Goal: Task Accomplishment & Management: Manage account settings

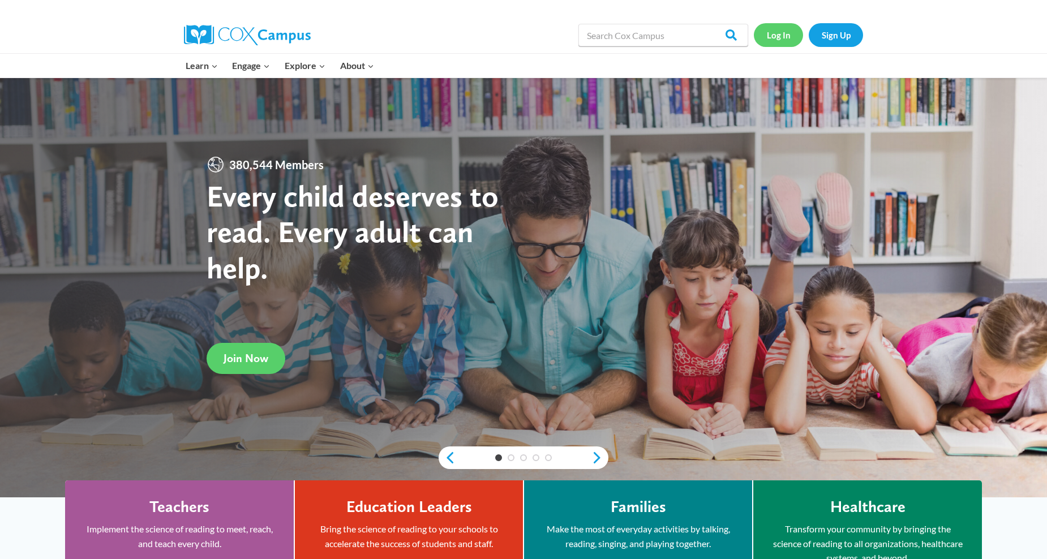
click at [788, 31] on link "Log In" at bounding box center [778, 34] width 49 height 23
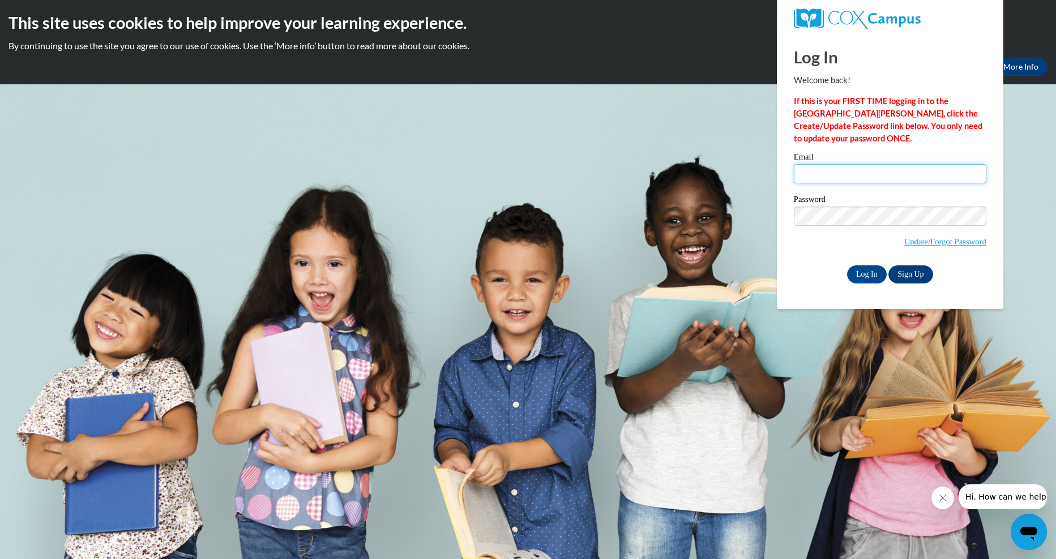
type input "evelyndknight58@gmail.com"
click at [796, 177] on input "evelyndknight58@gmail.com" at bounding box center [890, 173] width 192 height 19
type input "makaylal.walker@yahoo.com"
click at [864, 272] on input "Log In" at bounding box center [867, 274] width 40 height 18
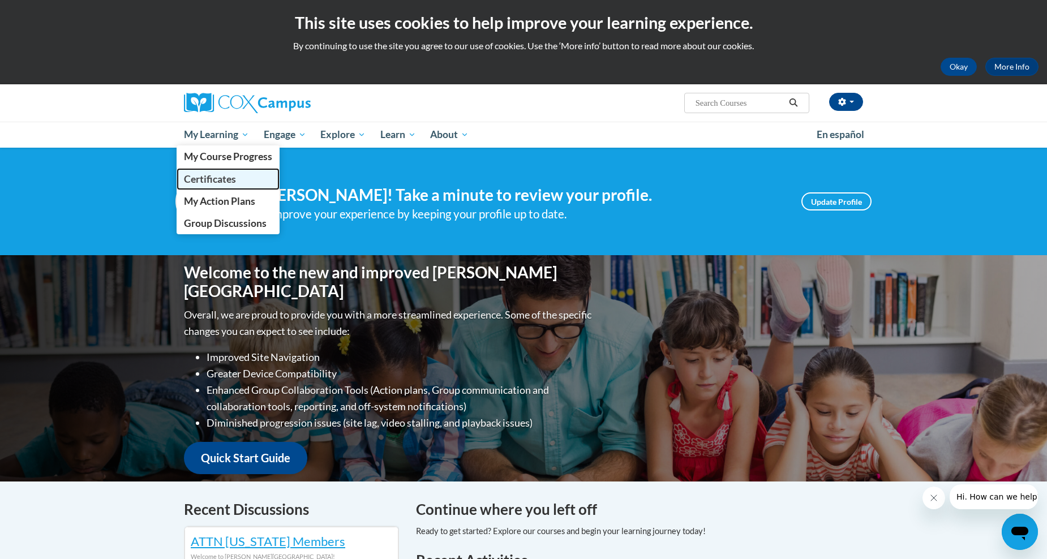
click at [236, 175] on span "Certificates" at bounding box center [210, 179] width 52 height 12
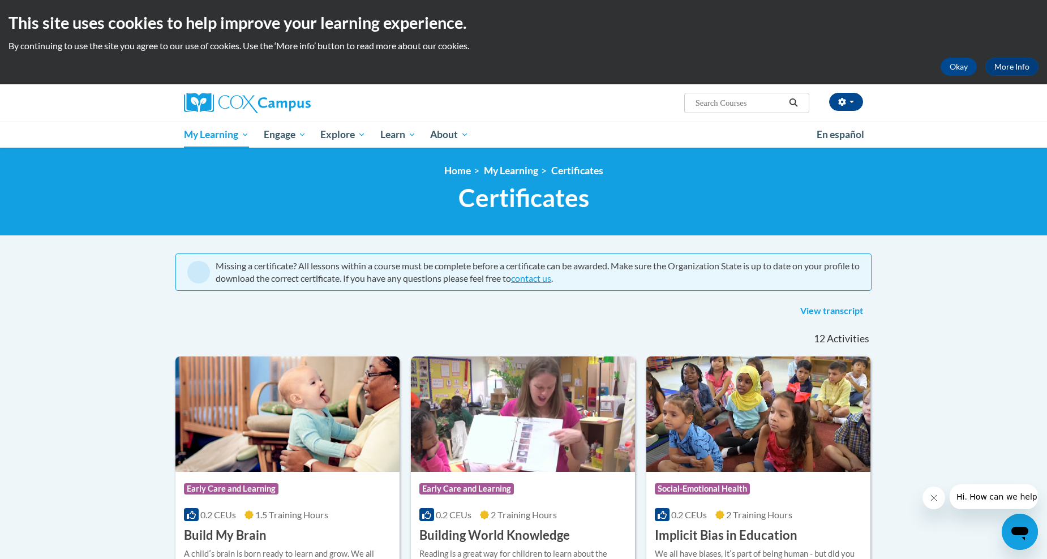
click at [522, 199] on span "Certificates" at bounding box center [524, 198] width 131 height 30
click at [819, 307] on link "View transcript" at bounding box center [832, 311] width 80 height 18
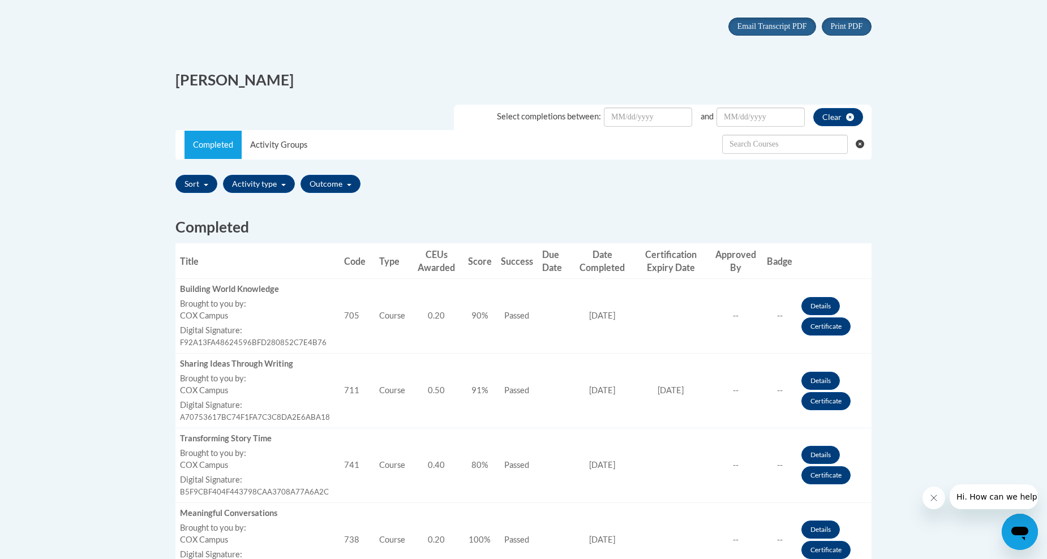
scroll to position [239, 0]
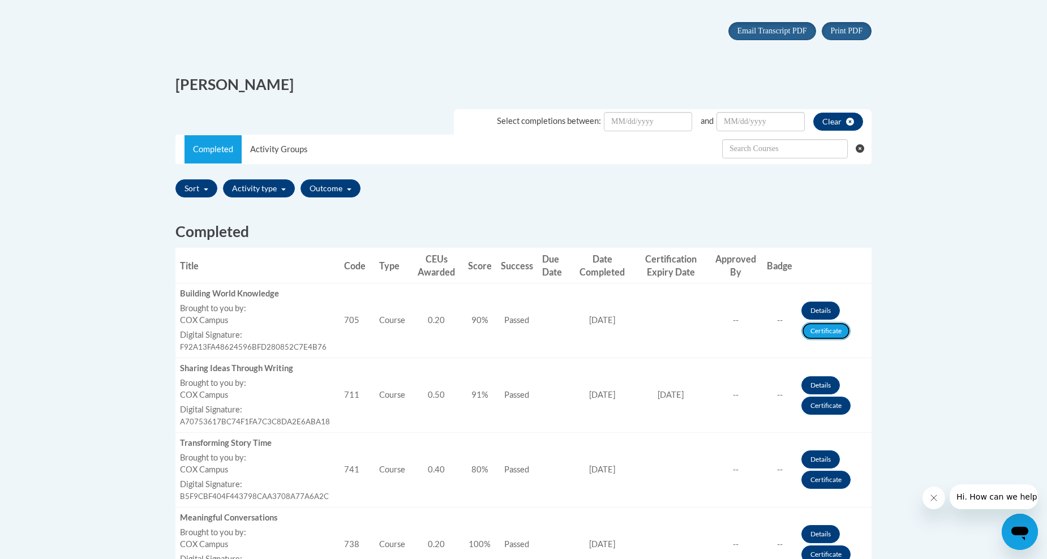
drag, startPoint x: 829, startPoint y: 327, endPoint x: 795, endPoint y: 306, distance: 39.9
click at [827, 328] on link "Certificate" at bounding box center [826, 331] width 49 height 18
click at [825, 335] on link "Certificate" at bounding box center [826, 331] width 49 height 18
click at [820, 334] on link "Certificate" at bounding box center [826, 331] width 49 height 18
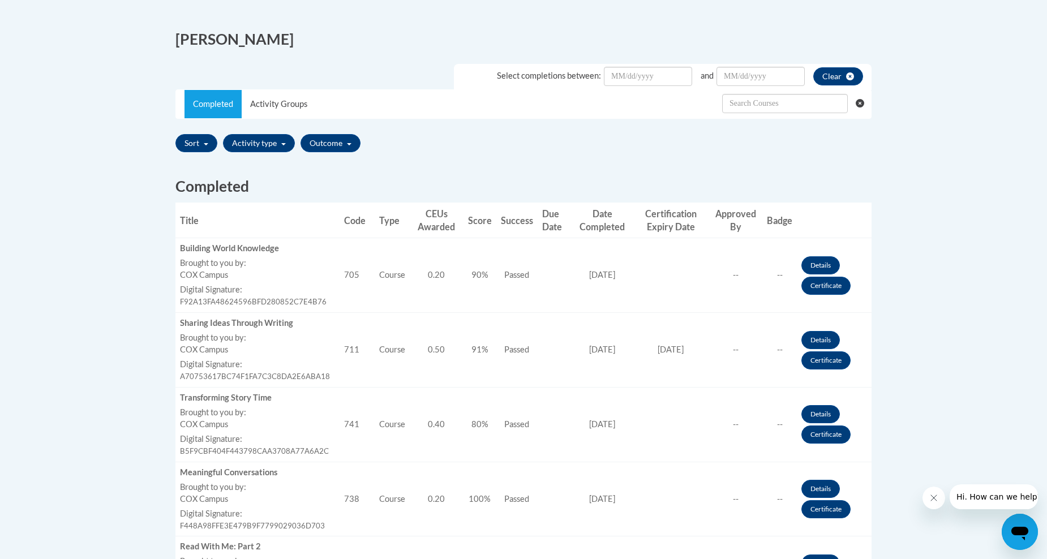
scroll to position [296, 0]
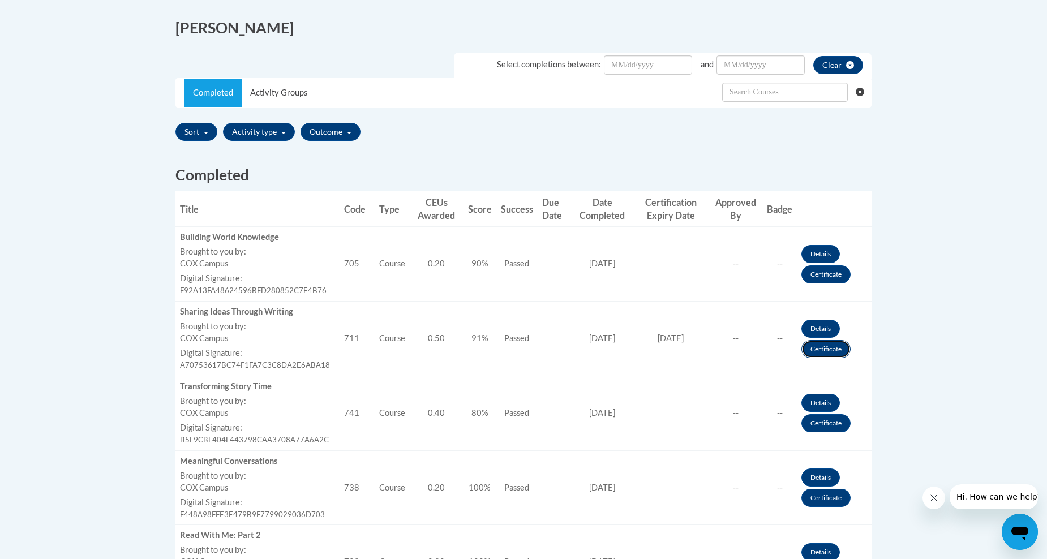
click at [813, 349] on link "Certificate" at bounding box center [826, 349] width 49 height 18
click at [819, 355] on link "Certificate" at bounding box center [826, 349] width 49 height 18
click at [815, 426] on link "Certificate" at bounding box center [826, 423] width 49 height 18
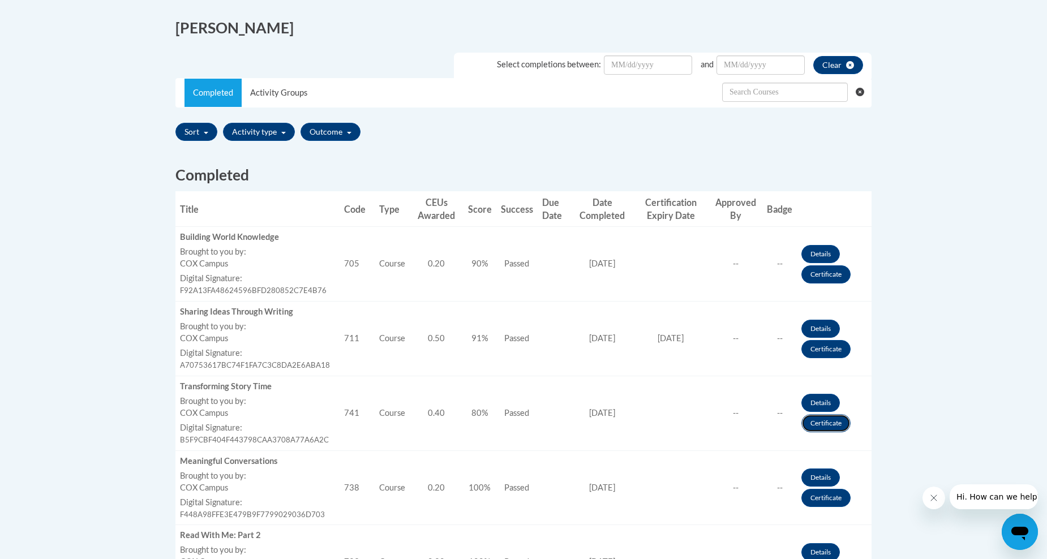
click at [815, 426] on link "Certificate" at bounding box center [826, 423] width 49 height 18
click at [813, 427] on link "Certificate" at bounding box center [826, 423] width 49 height 18
click at [820, 428] on link "Certificate" at bounding box center [826, 423] width 49 height 18
click at [823, 421] on link "Certificate" at bounding box center [826, 423] width 49 height 18
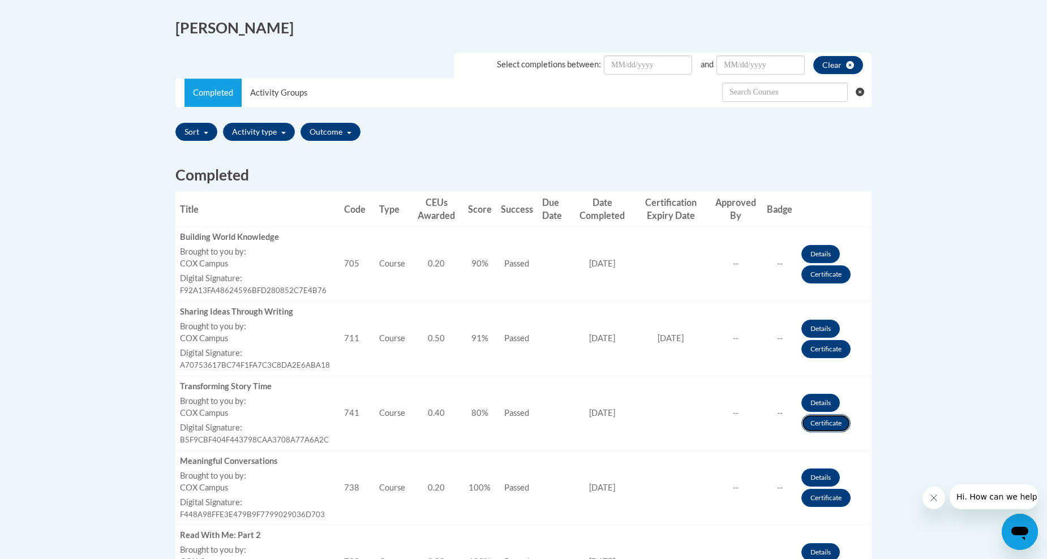
click at [834, 423] on link "Certificate" at bounding box center [826, 423] width 49 height 18
click at [812, 500] on link "Certificate" at bounding box center [826, 498] width 49 height 18
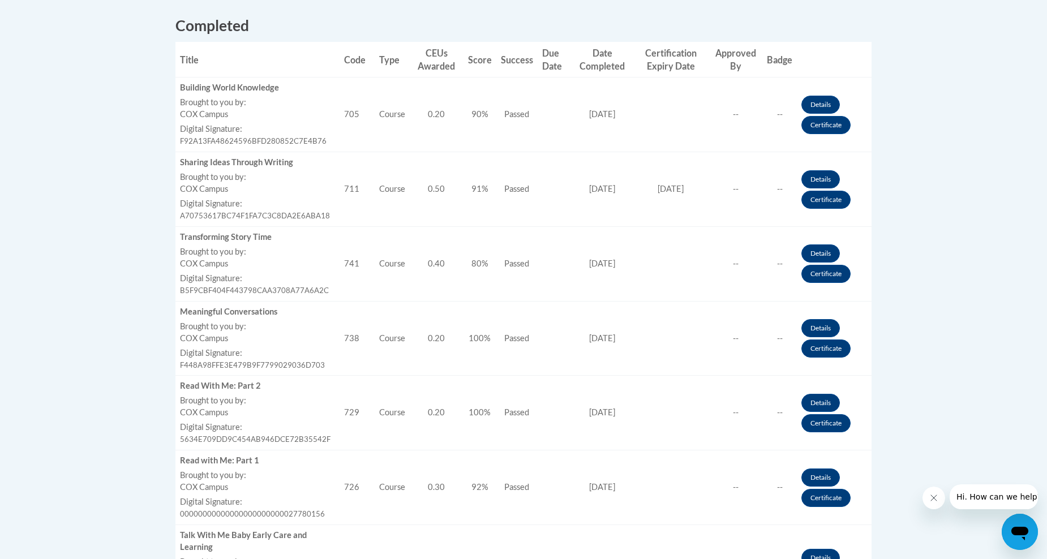
scroll to position [466, 0]
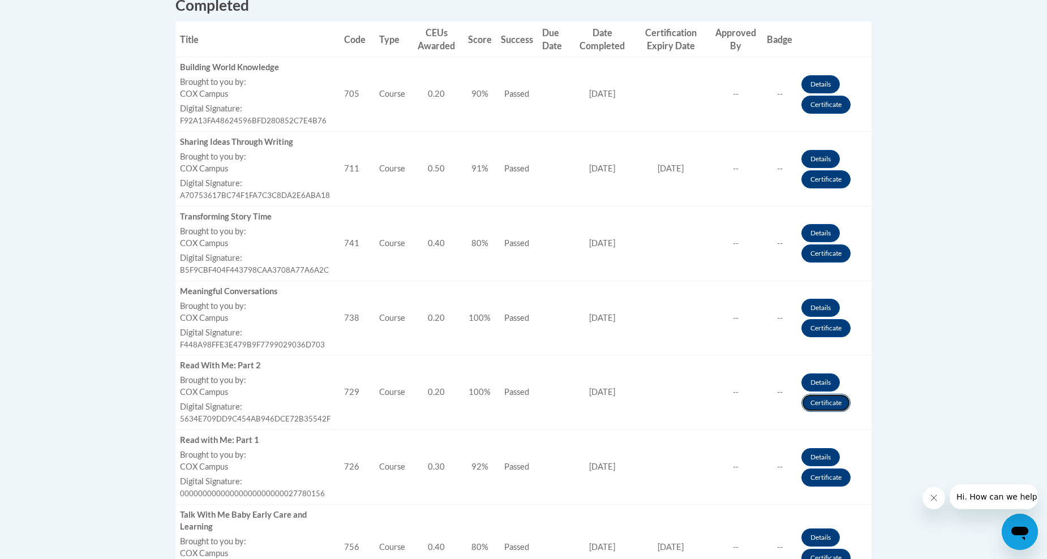
click at [838, 405] on link "Certificate" at bounding box center [826, 403] width 49 height 18
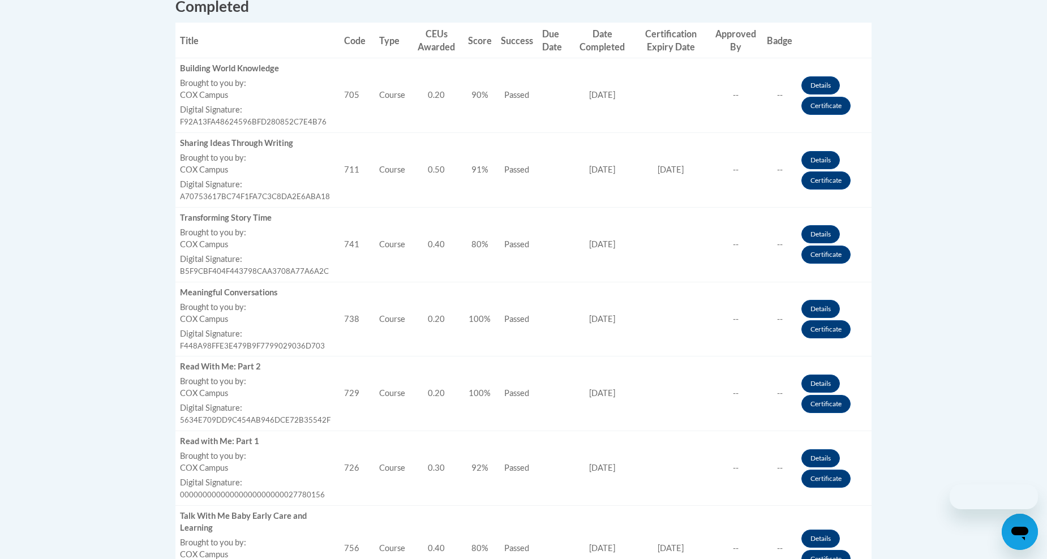
scroll to position [521, 0]
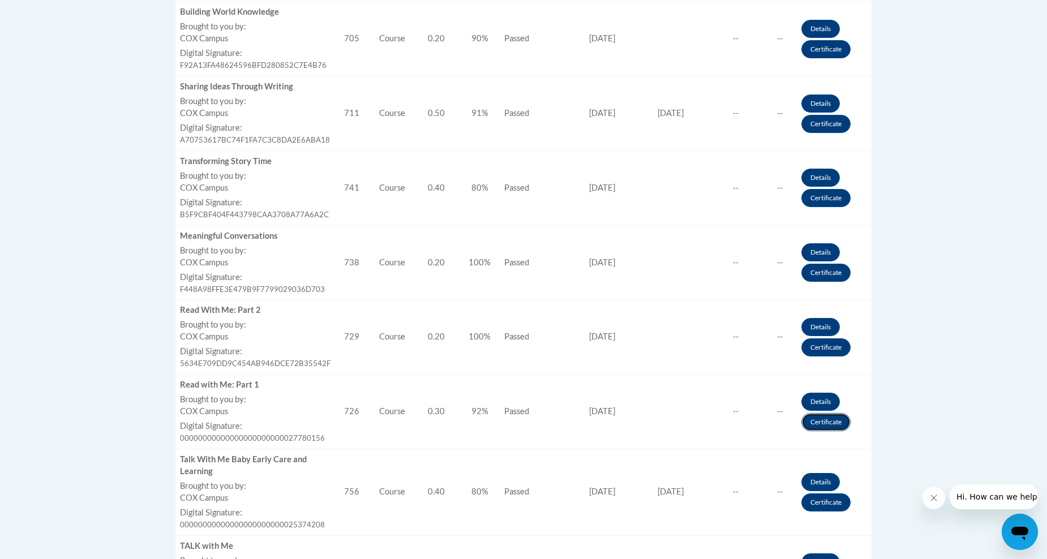
click at [819, 422] on link "Certificate" at bounding box center [826, 422] width 49 height 18
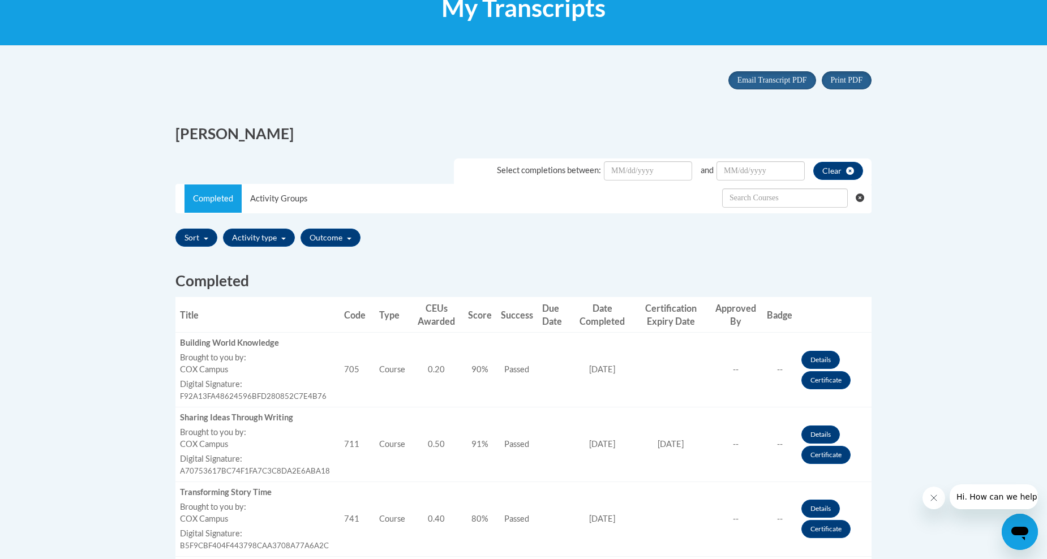
scroll to position [182, 0]
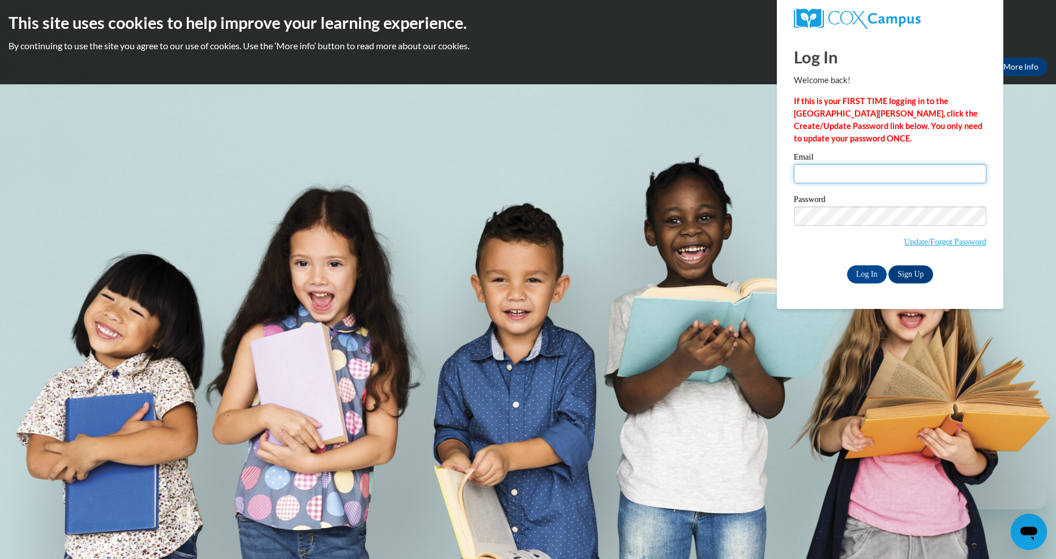
type input "[EMAIL_ADDRESS][PERSON_NAME][DOMAIN_NAME]"
drag, startPoint x: 904, startPoint y: 173, endPoint x: 787, endPoint y: 172, distance: 116.6
click at [787, 172] on div "Please enter your email! Please enter your password! Email [EMAIL_ADDRESS][PERS…" at bounding box center [889, 218] width 209 height 130
type input "[EMAIL_ADDRESS][DOMAIN_NAME]"
click at [922, 182] on input "[EMAIL_ADDRESS][DOMAIN_NAME]" at bounding box center [890, 173] width 192 height 19
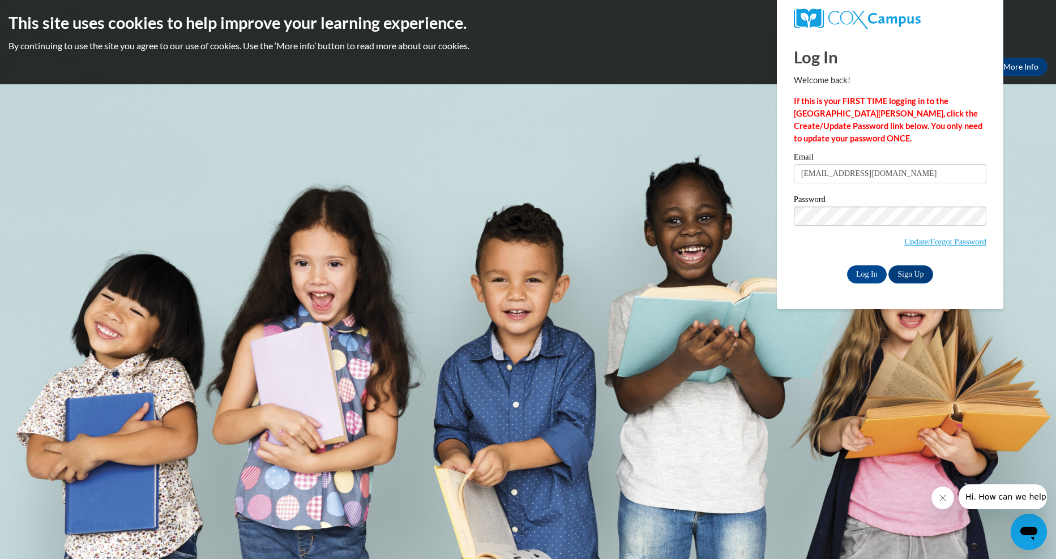
click at [778, 256] on div "Log In Welcome back! If this is your FIRST TIME logging in to the [GEOGRAPHIC_D…" at bounding box center [889, 171] width 243 height 275
click at [859, 268] on input "Log In" at bounding box center [867, 274] width 40 height 18
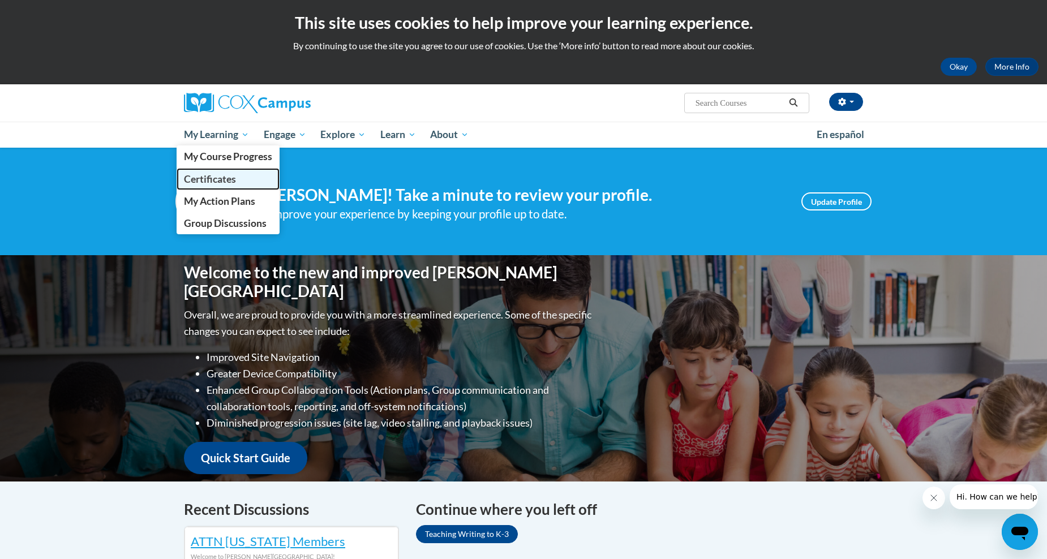
click at [225, 174] on span "Certificates" at bounding box center [210, 179] width 52 height 12
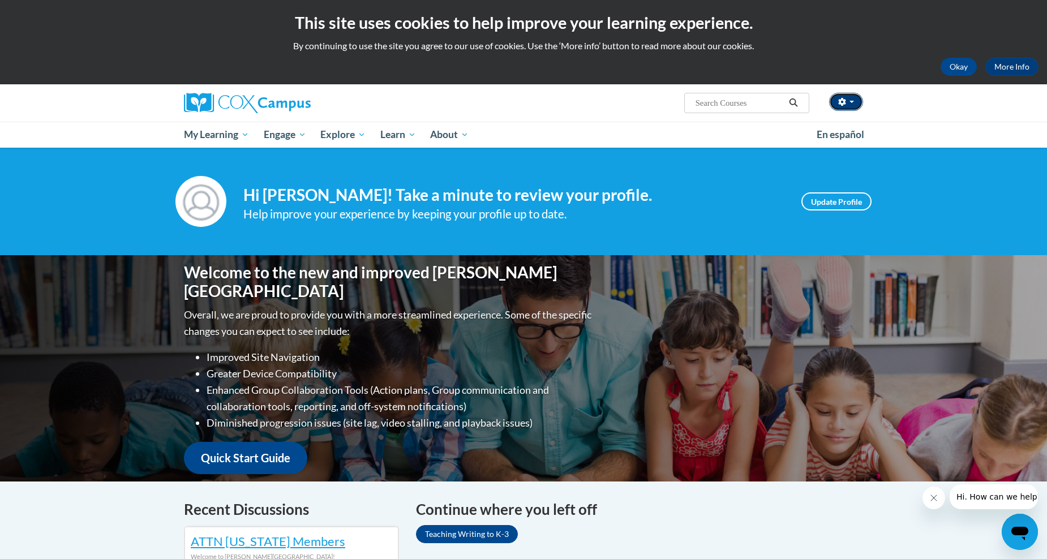
click at [842, 104] on icon "button" at bounding box center [841, 102] width 7 height 8
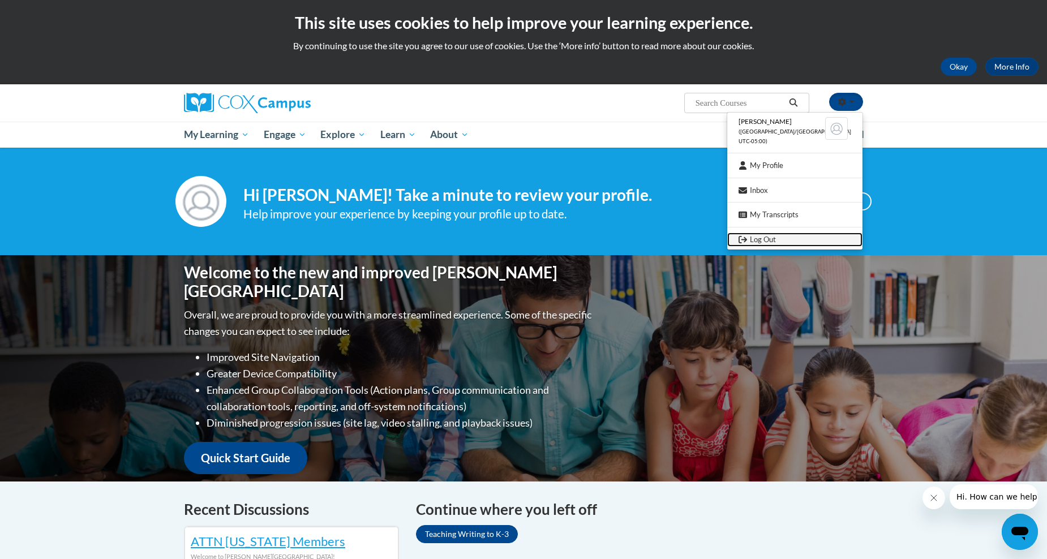
click at [783, 245] on link "Log Out" at bounding box center [794, 240] width 135 height 14
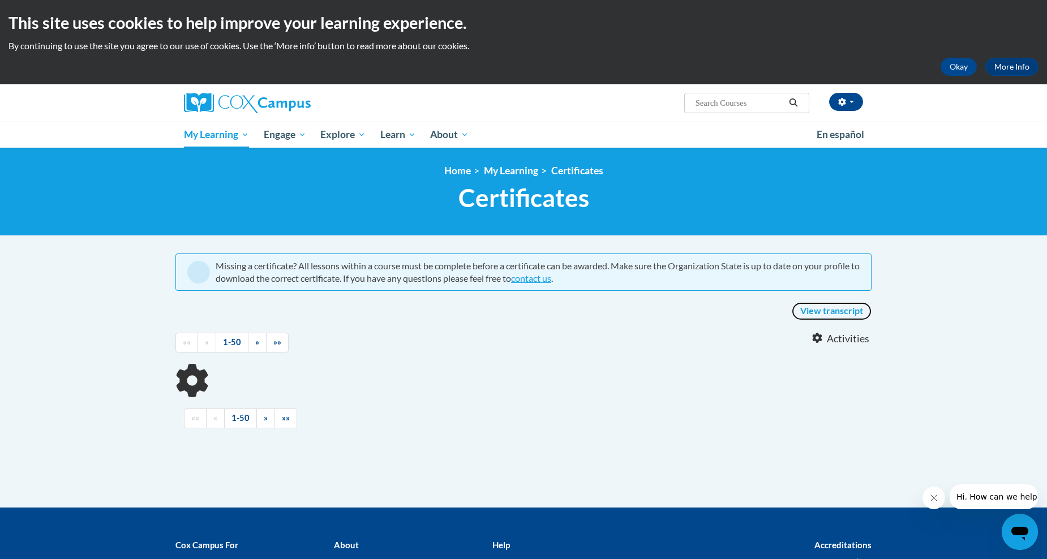
click at [846, 315] on link "View transcript" at bounding box center [832, 311] width 80 height 18
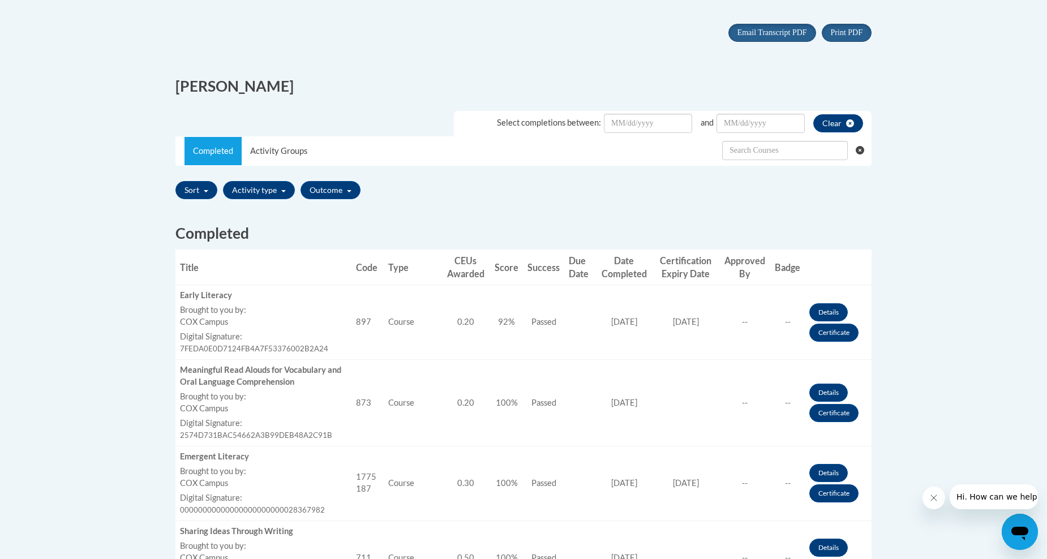
scroll to position [340, 0]
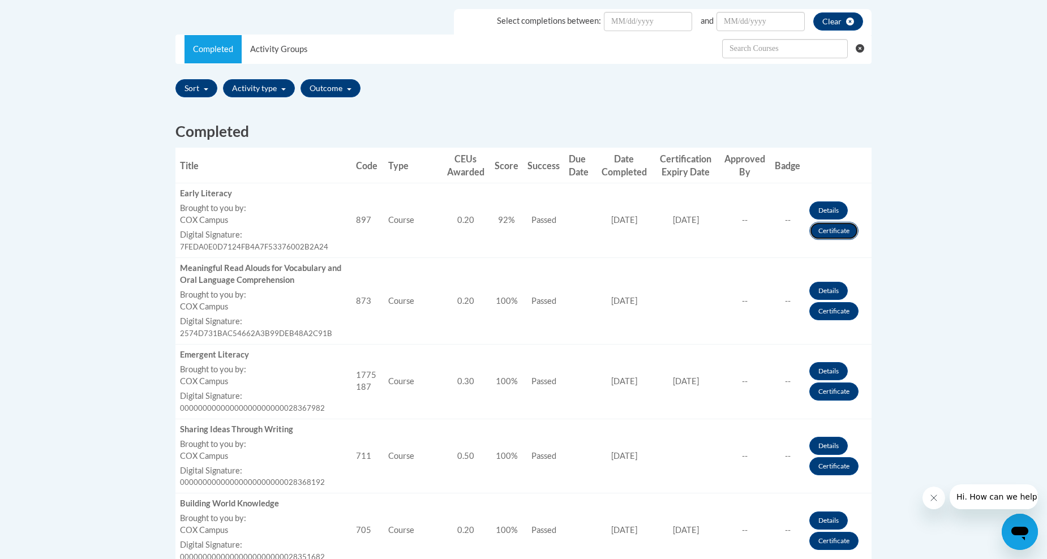
click at [835, 233] on link "Certificate" at bounding box center [833, 231] width 49 height 18
click at [836, 231] on link "Certificate" at bounding box center [833, 231] width 49 height 18
click at [276, 272] on div "Meaningful Read Alouds for Vocabulary and Oral Language Comprehension" at bounding box center [263, 275] width 167 height 24
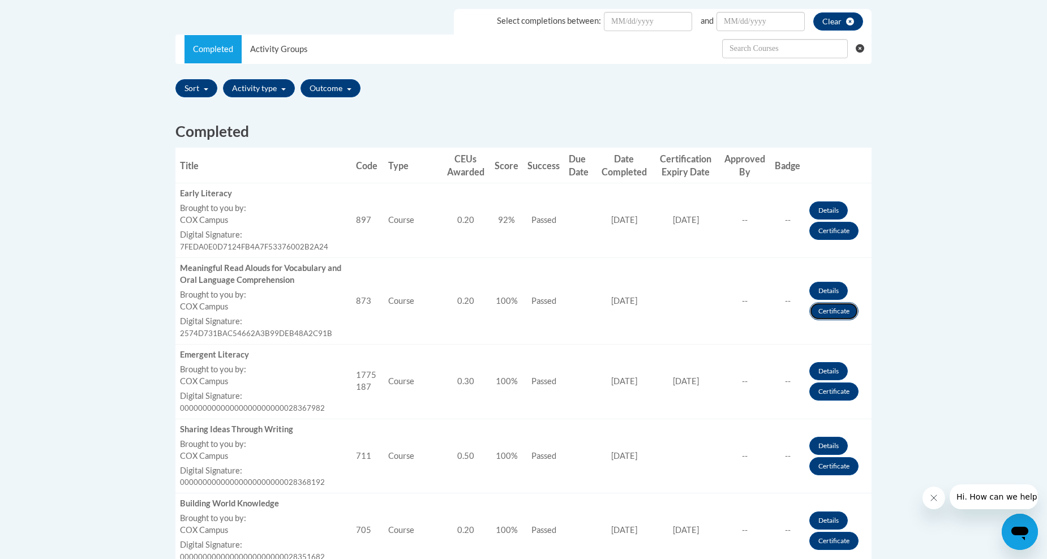
click at [831, 314] on link "Certificate" at bounding box center [833, 311] width 49 height 18
click at [832, 314] on link "Certificate" at bounding box center [833, 311] width 49 height 18
click at [832, 396] on link "Certificate" at bounding box center [833, 392] width 49 height 18
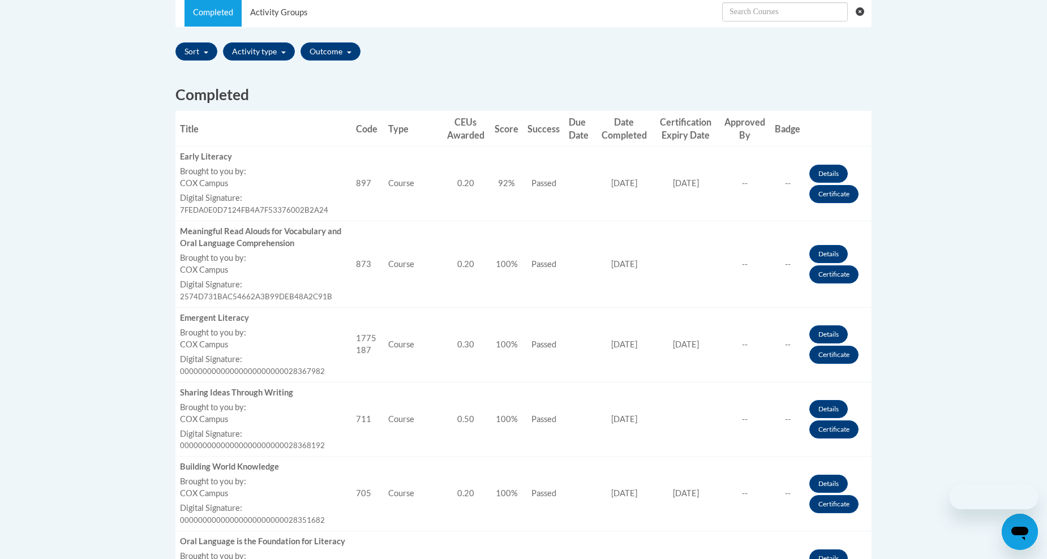
scroll to position [396, 0]
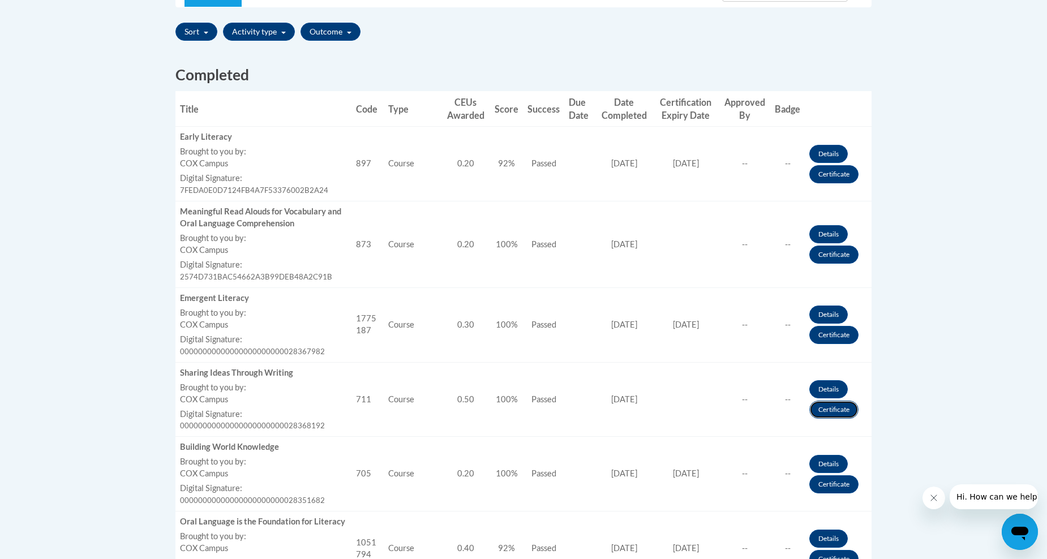
click at [829, 413] on link "Certificate" at bounding box center [833, 410] width 49 height 18
click at [830, 406] on link "Certificate" at bounding box center [833, 410] width 49 height 18
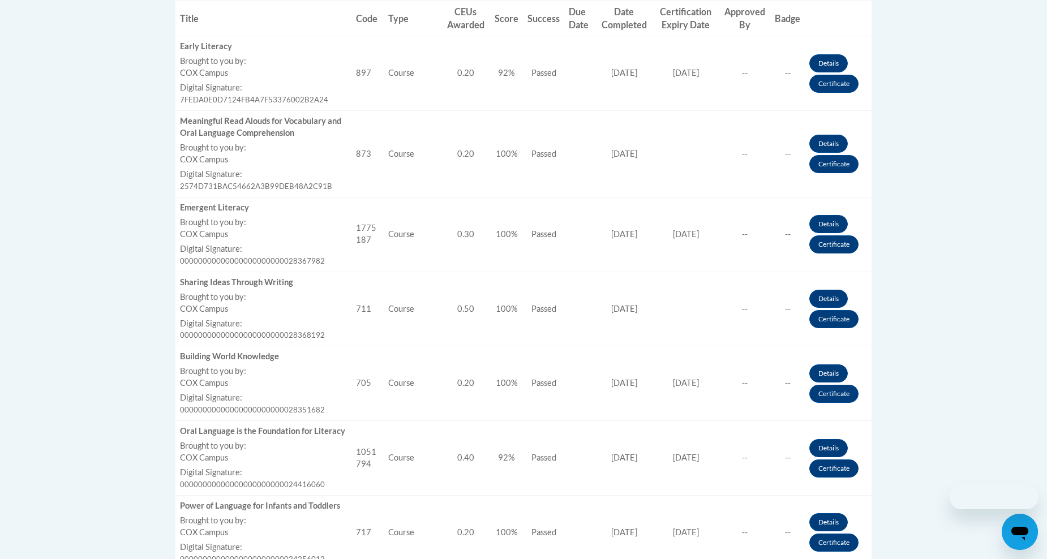
scroll to position [509, 0]
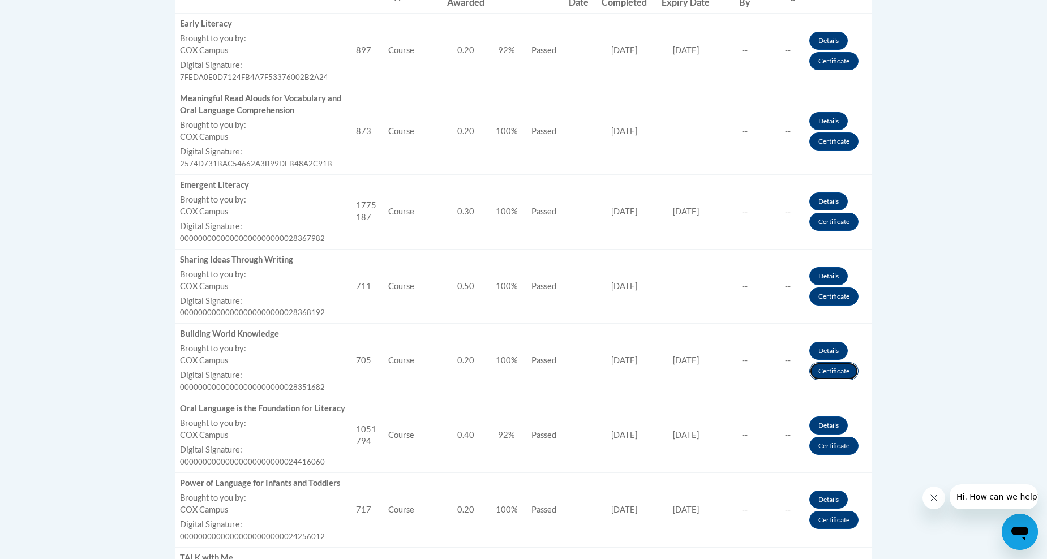
click at [831, 372] on link "Certificate" at bounding box center [833, 371] width 49 height 18
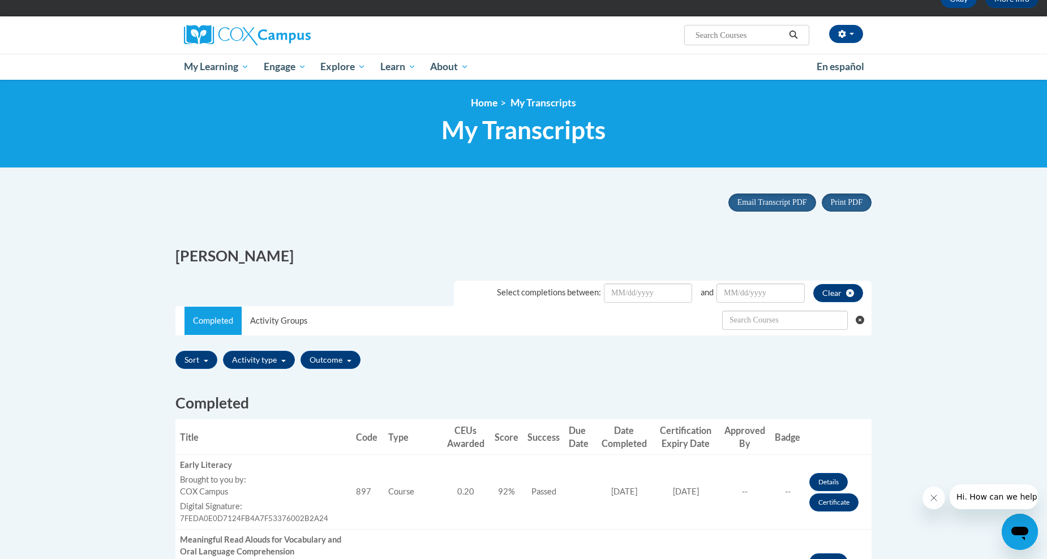
scroll to position [57, 0]
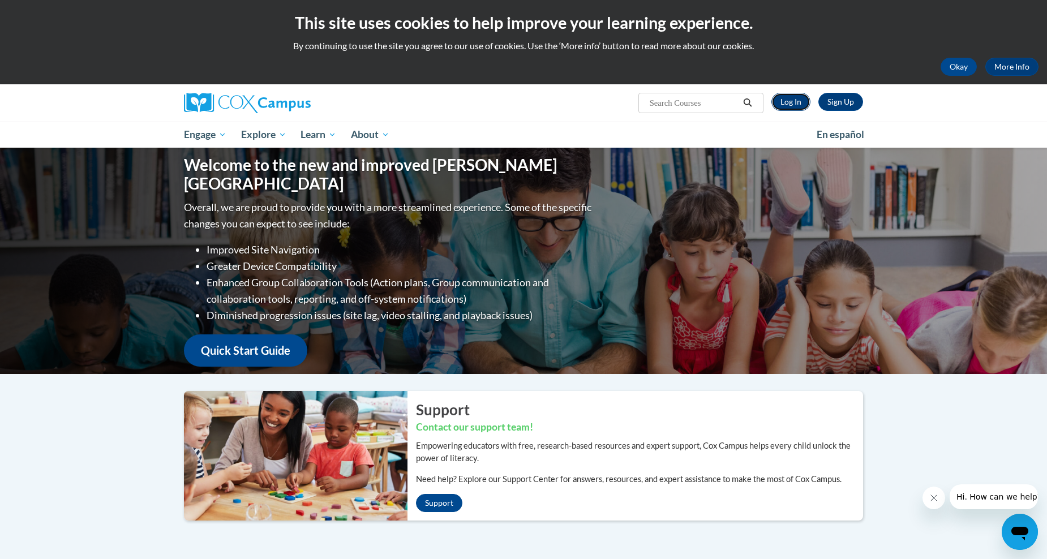
click at [781, 95] on link "Log In" at bounding box center [791, 102] width 39 height 18
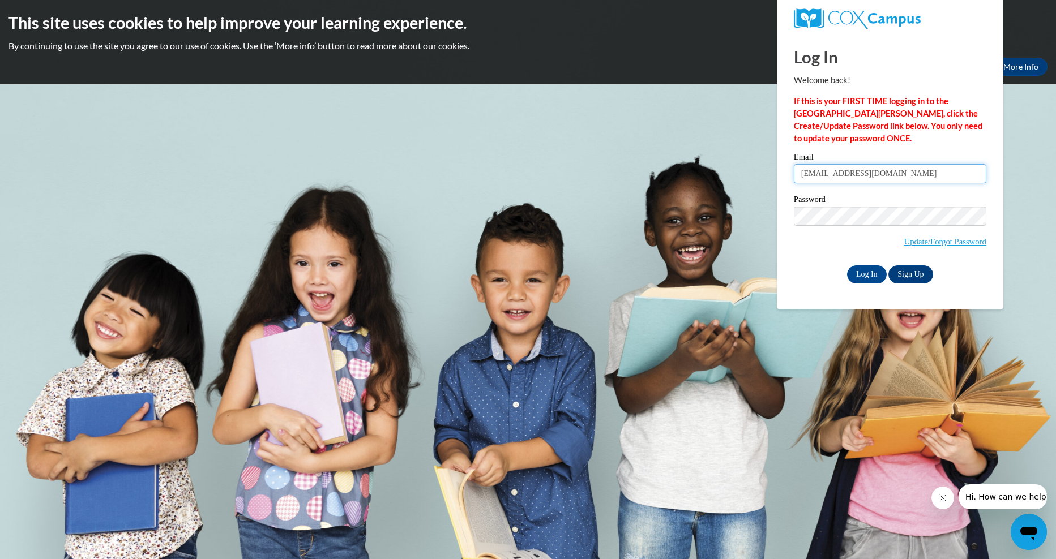
click at [880, 178] on input "stanfieldl@yahoo.com" at bounding box center [890, 173] width 192 height 19
type input "evelyndknight58@gmail.com"
click at [860, 276] on input "Log In" at bounding box center [867, 274] width 40 height 18
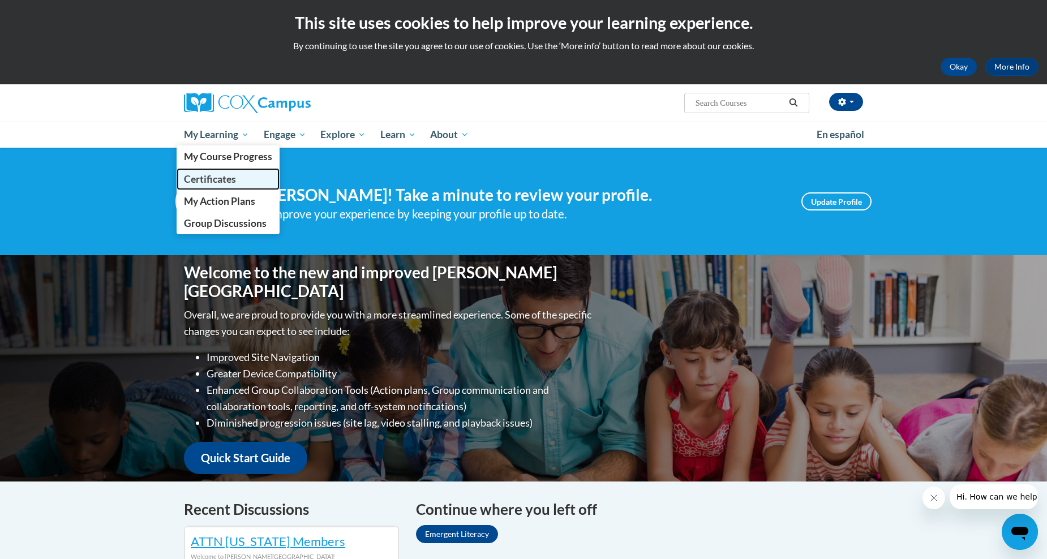
click at [208, 175] on span "Certificates" at bounding box center [210, 179] width 52 height 12
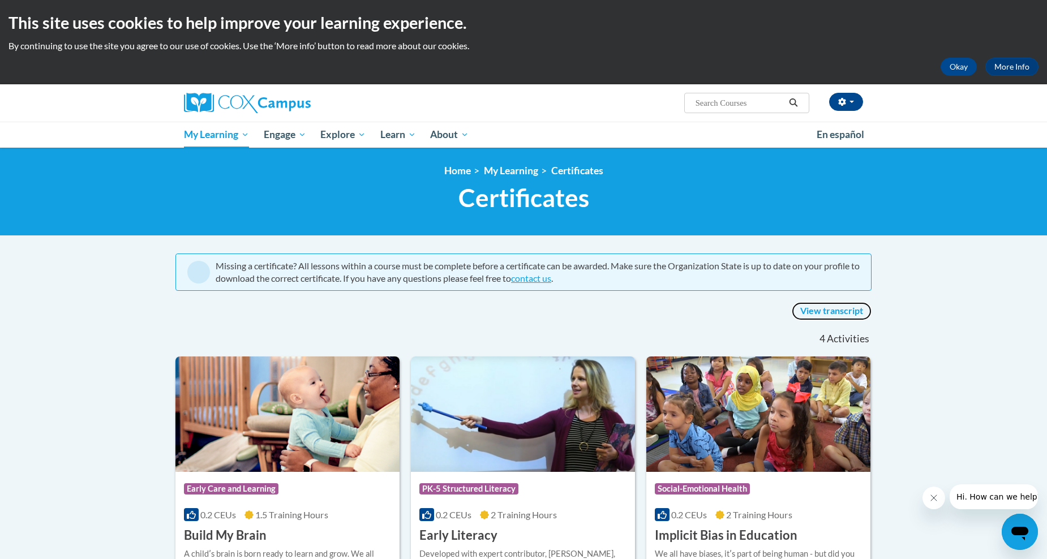
click at [811, 312] on link "View transcript" at bounding box center [832, 311] width 80 height 18
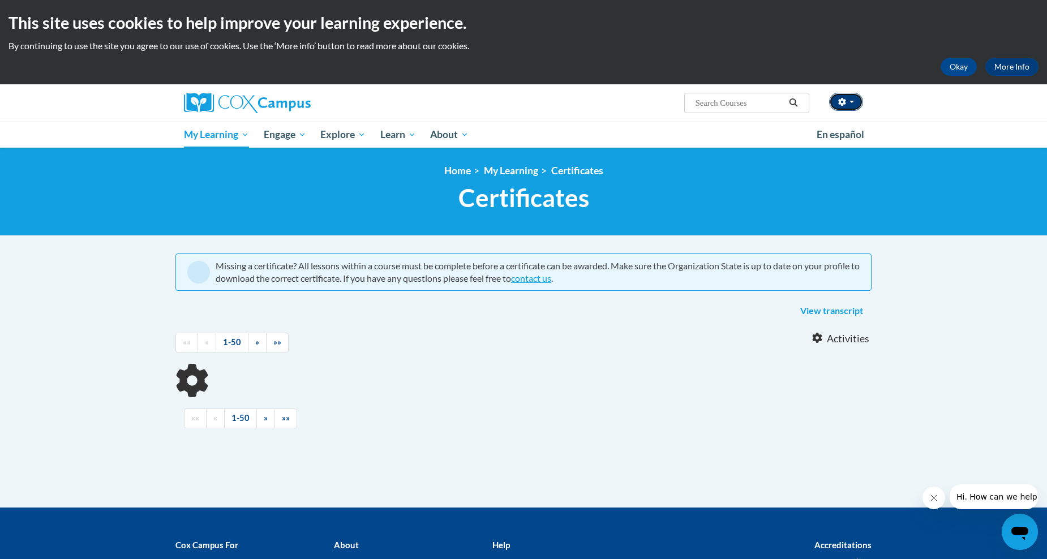
click at [845, 108] on button "button" at bounding box center [846, 102] width 34 height 18
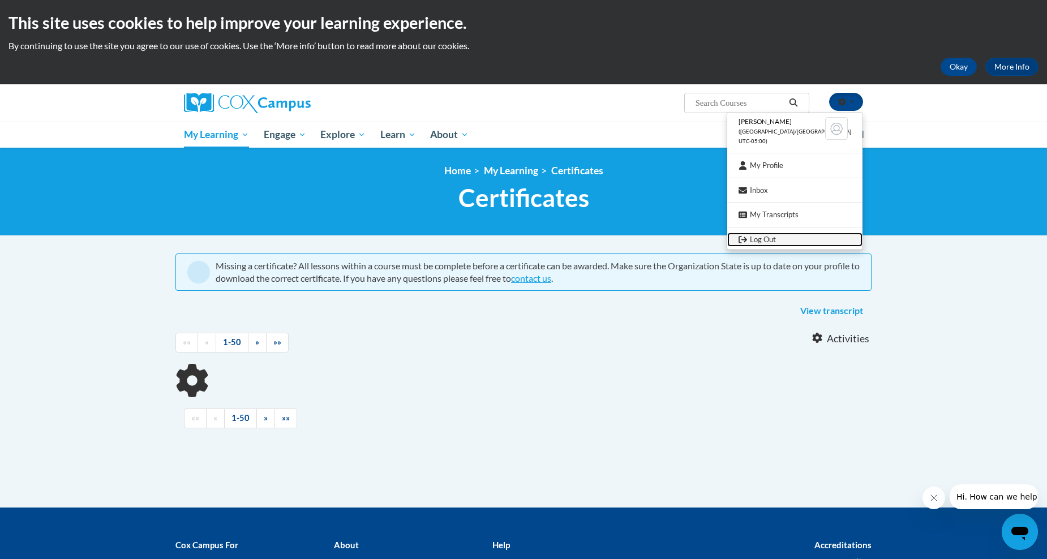
click at [799, 238] on link "Log Out" at bounding box center [794, 240] width 135 height 14
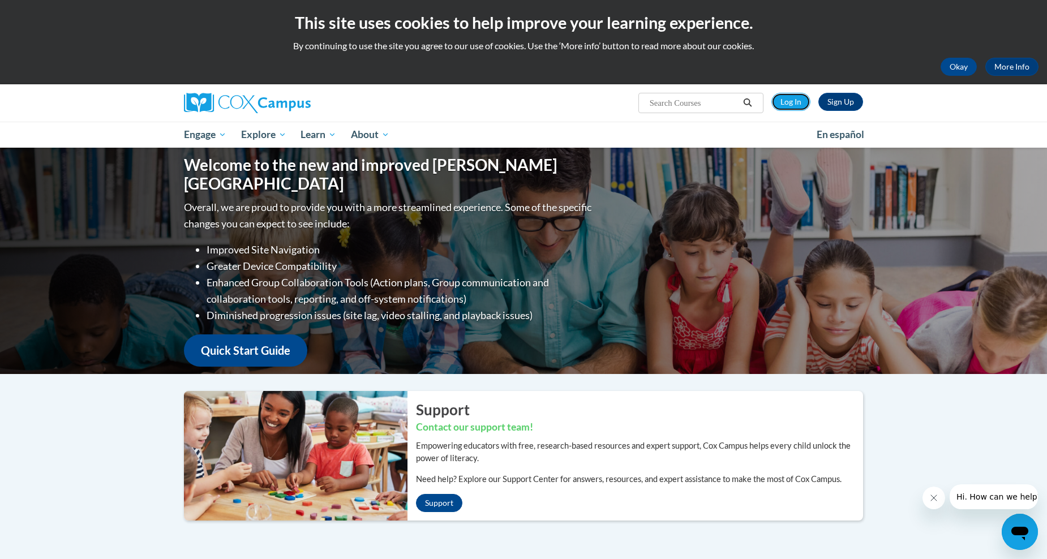
click at [781, 110] on link "Log In" at bounding box center [791, 102] width 39 height 18
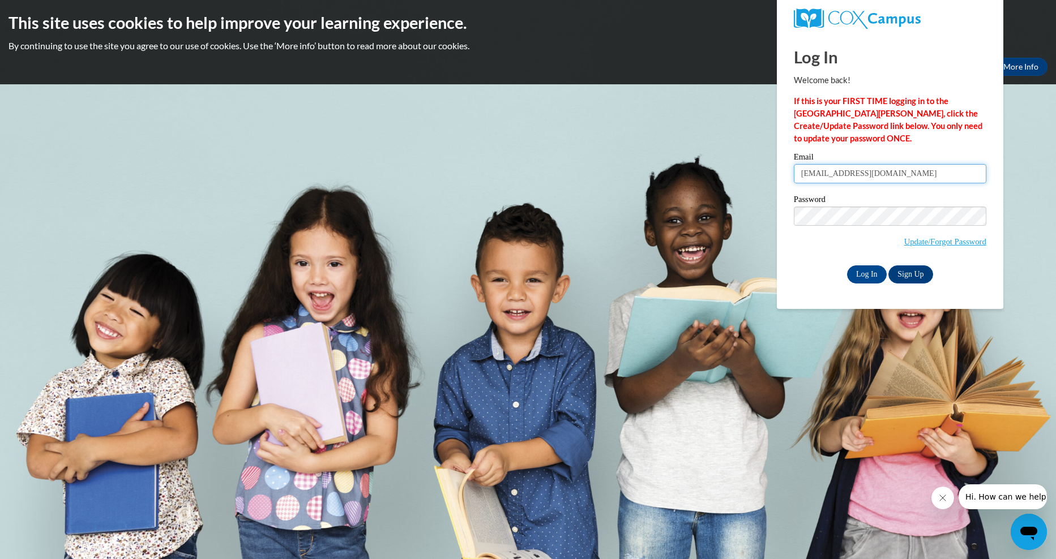
click at [918, 175] on input "[EMAIL_ADDRESS][DOMAIN_NAME]" at bounding box center [890, 173] width 192 height 19
drag, startPoint x: 855, startPoint y: 173, endPoint x: 839, endPoint y: 182, distance: 19.0
click at [839, 182] on input "[EMAIL_ADDRESS][DOMAIN_NAME]" at bounding box center [890, 173] width 192 height 19
drag, startPoint x: 856, startPoint y: 174, endPoint x: 810, endPoint y: 188, distance: 48.2
click at [813, 188] on div "Email [EMAIL_ADDRESS][DOMAIN_NAME]" at bounding box center [890, 172] width 192 height 39
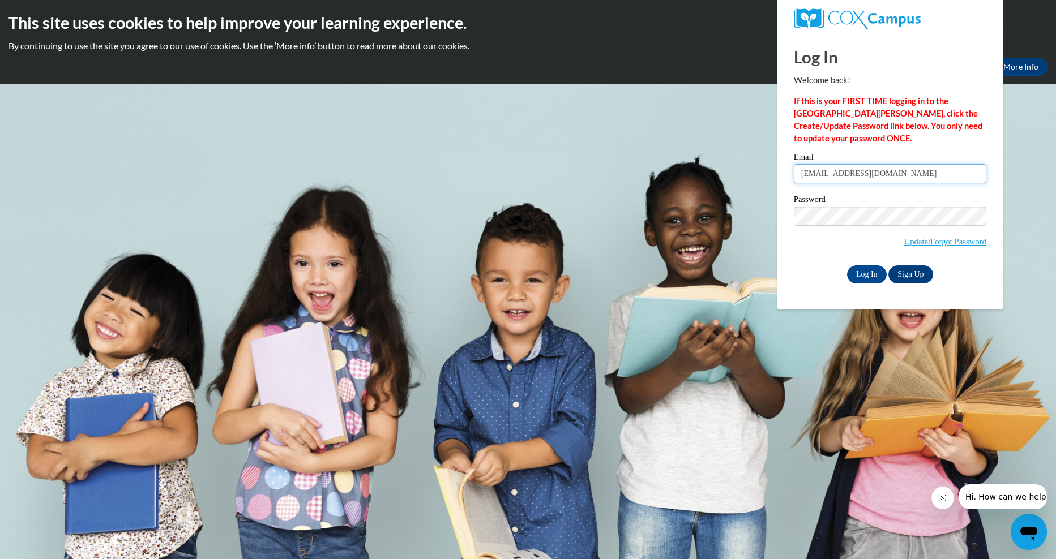
type input "[EMAIL_ADDRESS][DOMAIN_NAME]"
click at [717, 242] on body "This site uses cookies to help improve your learning experience. By continuing …" at bounding box center [528, 279] width 1056 height 559
click at [806, 282] on div "Log In Sign Up" at bounding box center [890, 274] width 192 height 18
click at [865, 267] on input "Log In" at bounding box center [867, 274] width 40 height 18
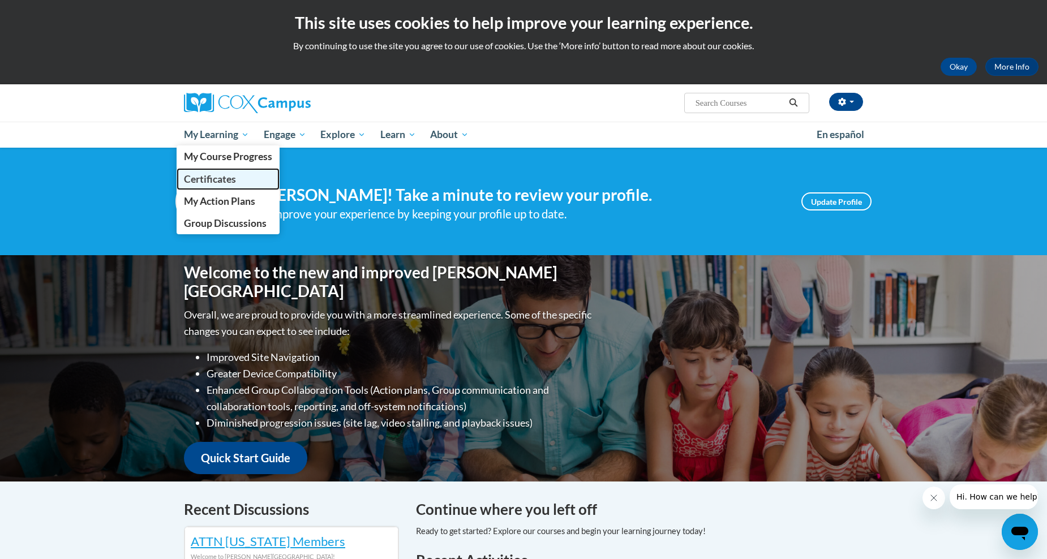
click at [217, 178] on span "Certificates" at bounding box center [210, 179] width 52 height 12
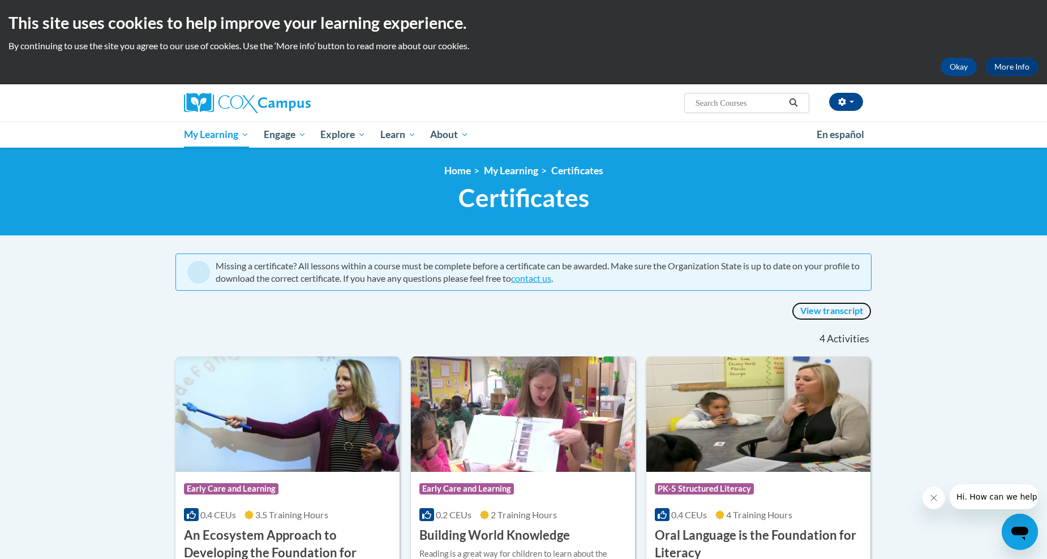
click at [815, 314] on link "View transcript" at bounding box center [832, 311] width 80 height 18
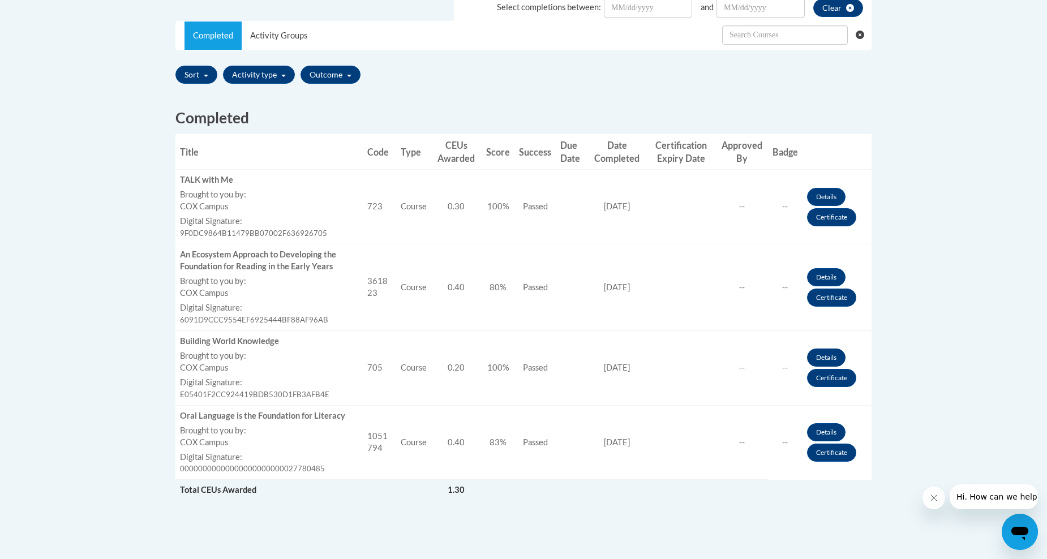
scroll to position [396, 0]
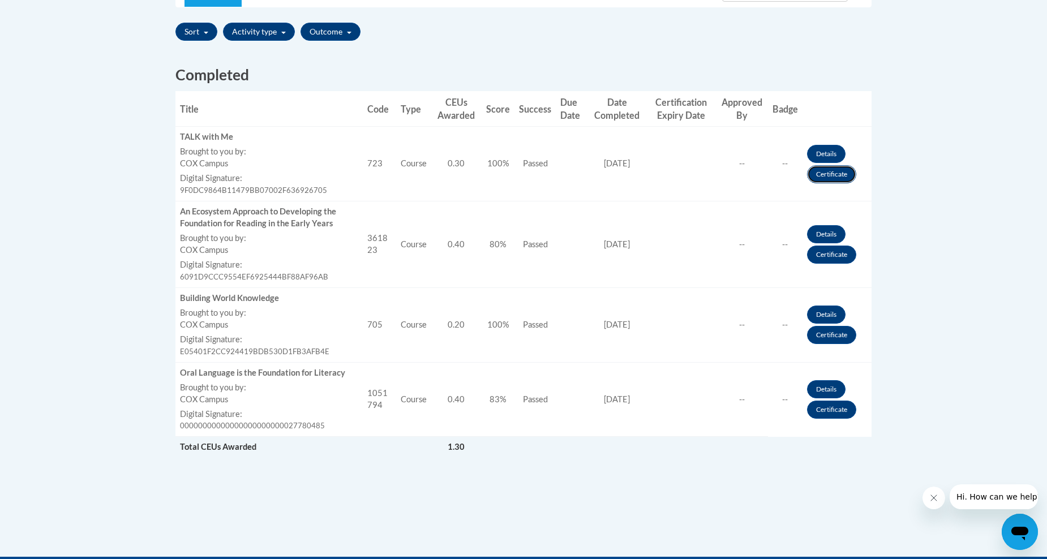
click at [834, 175] on link "Certificate" at bounding box center [831, 174] width 49 height 18
drag, startPoint x: 237, startPoint y: 213, endPoint x: 238, endPoint y: 220, distance: 6.9
click at [238, 218] on div "An Ecosystem Approach to Developing the Foundation for Reading in the Early Yea…" at bounding box center [269, 218] width 178 height 24
click at [825, 257] on link "Certificate" at bounding box center [831, 255] width 49 height 18
click at [831, 331] on link "Certificate" at bounding box center [831, 335] width 49 height 18
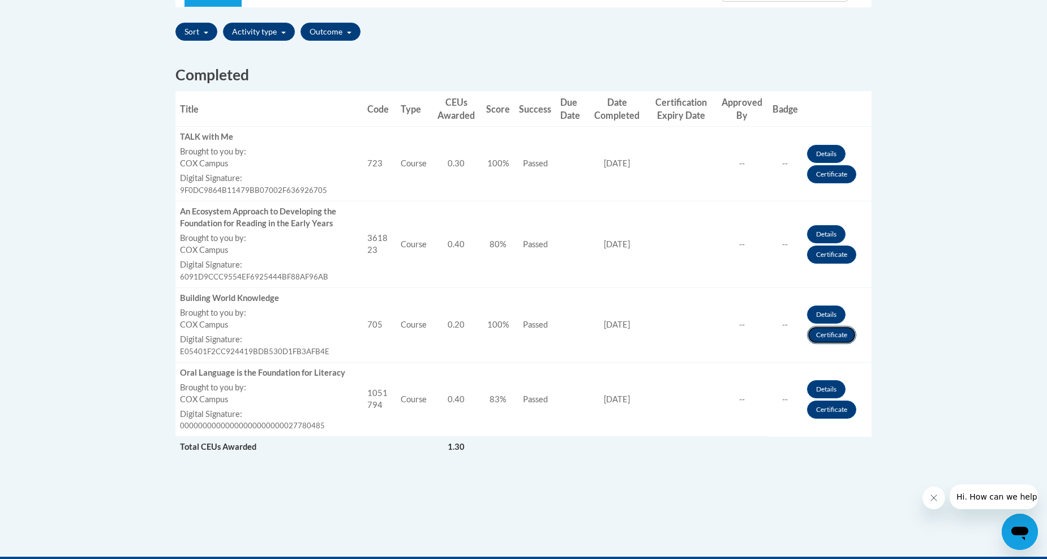
click at [824, 337] on link "Certificate" at bounding box center [831, 335] width 49 height 18
click at [837, 412] on link "Certificate" at bounding box center [831, 410] width 49 height 18
